Goal: Register for event/course

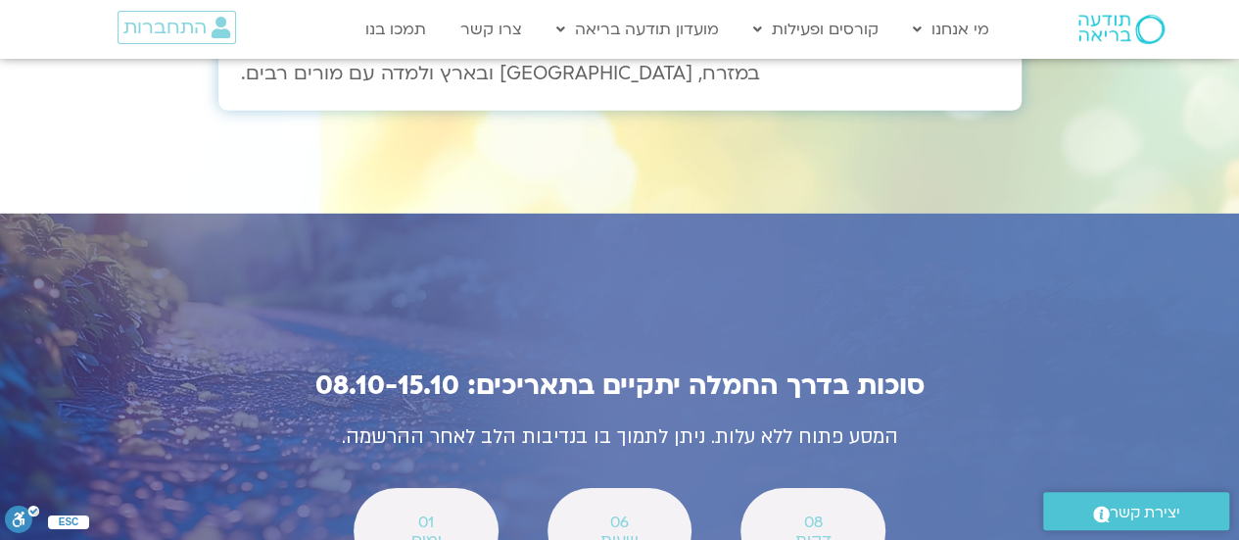
scroll to position [6854, 0]
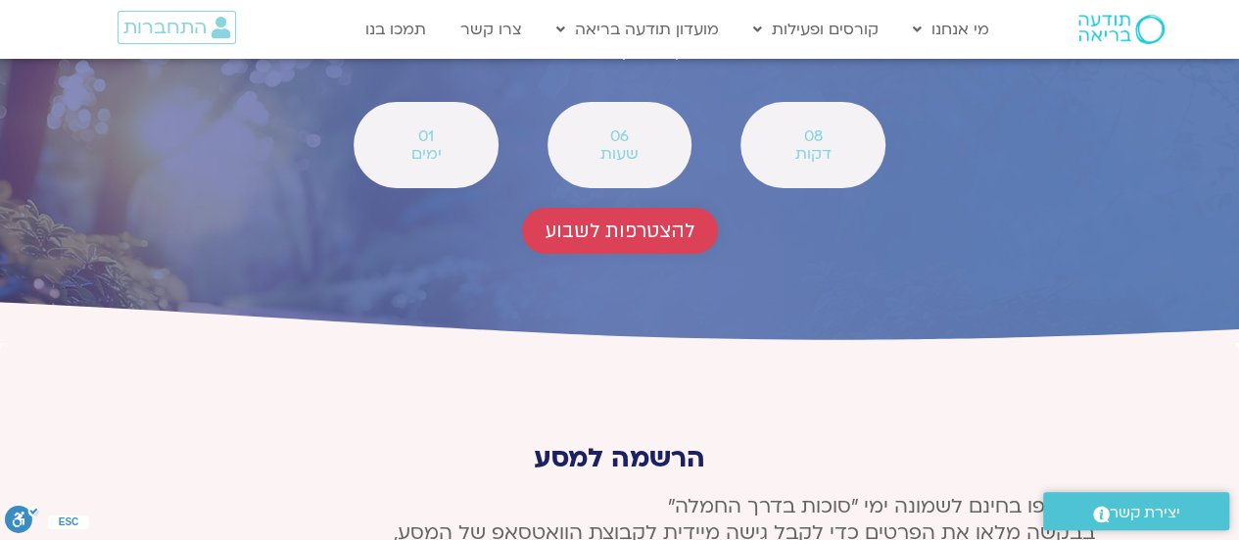
scroll to position [7208, 0]
type input "MALKA MESHEL"
type input "malimeshel3@gmail.com"
type input "0543330880"
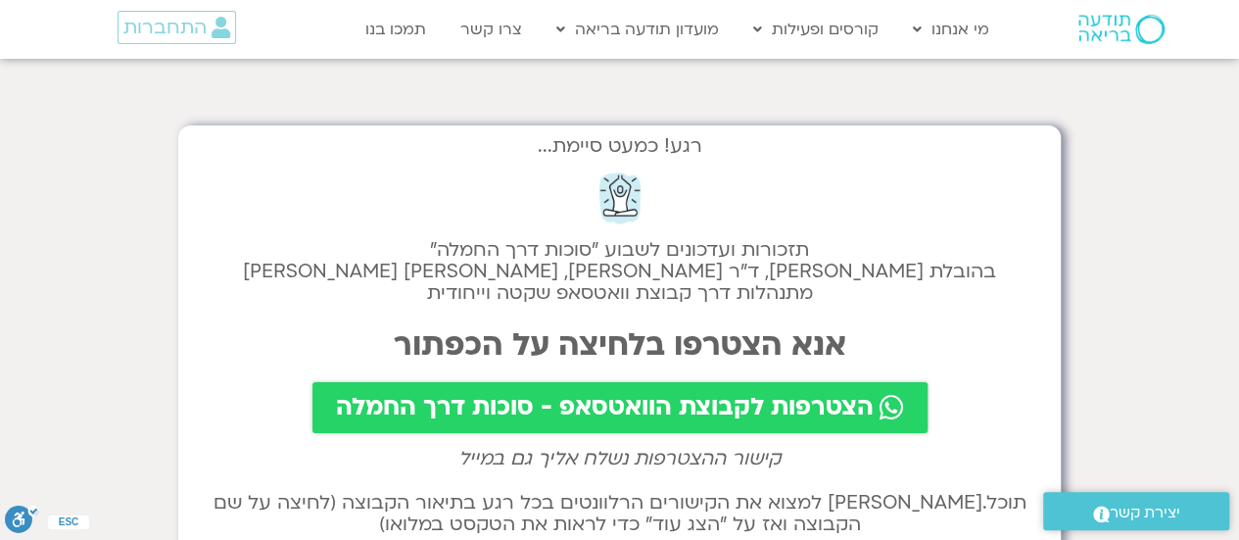
click at [578, 412] on span "הצטרפות לקבוצת הוואטסאפ - סוכות דרך החמלה" at bounding box center [605, 407] width 538 height 27
